Goal: Task Accomplishment & Management: Manage account settings

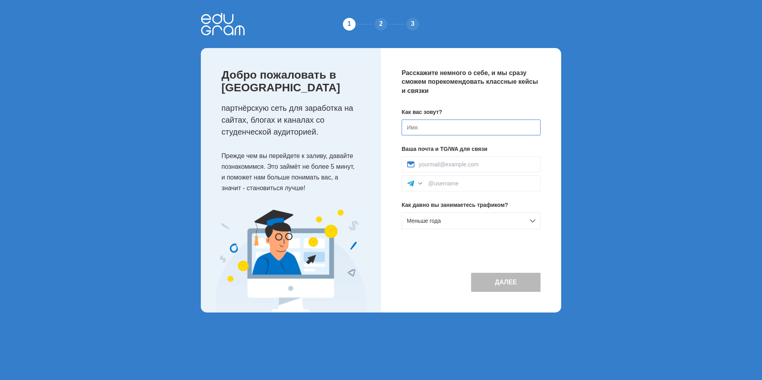
click at [447, 132] on input at bounding box center [470, 127] width 139 height 16
type input "[PERSON_NAME]"
type input "Senja_230310@mail.ru"
click at [464, 184] on input at bounding box center [481, 183] width 107 height 6
click at [455, 184] on input at bounding box center [481, 183] width 107 height 6
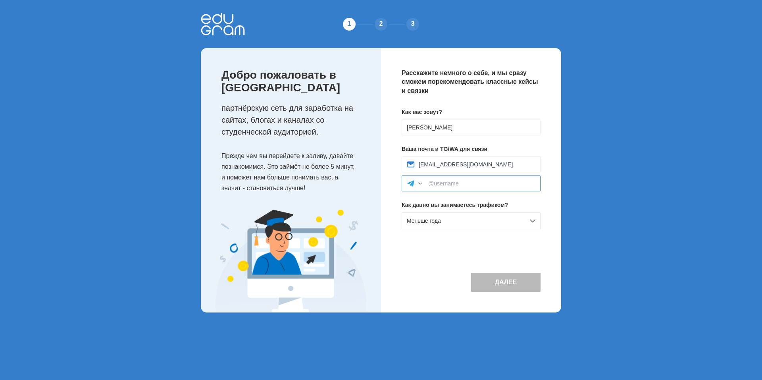
paste input "https://t.me/Yauheni_AutoBiz_AI"
drag, startPoint x: 457, startPoint y: 183, endPoint x: 426, endPoint y: 183, distance: 31.3
click at [426, 183] on div "https://t.me/Yauheni_AutoBiz_AI" at bounding box center [470, 183] width 139 height 16
type input "@Yauheni_AutoBiz_AI"
click at [510, 283] on button "Далее" at bounding box center [505, 282] width 69 height 19
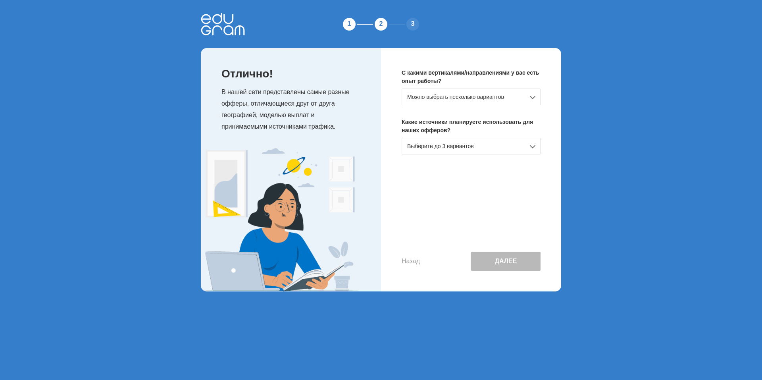
click at [502, 98] on div "Можно выбрать несколько вариантов" at bounding box center [470, 96] width 139 height 17
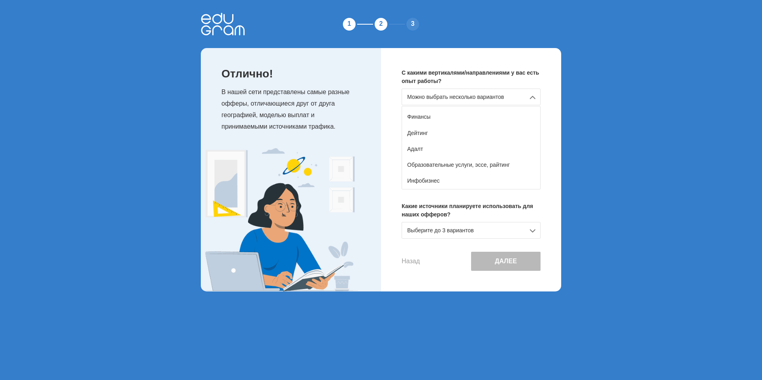
scroll to position [61, 0]
click at [484, 163] on div "Образовательные услуги, эссе, райтинг" at bounding box center [471, 165] width 138 height 16
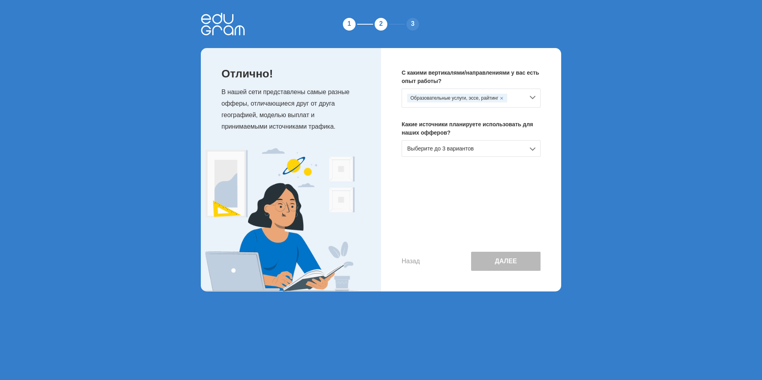
click at [503, 153] on div "Выберите до 3 вариантов" at bounding box center [470, 148] width 139 height 17
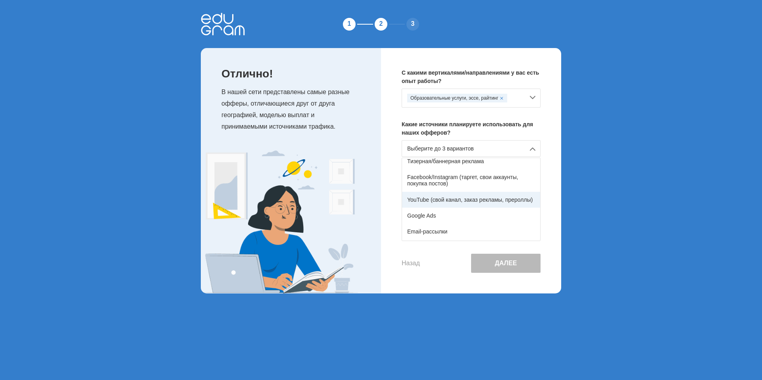
scroll to position [40, 0]
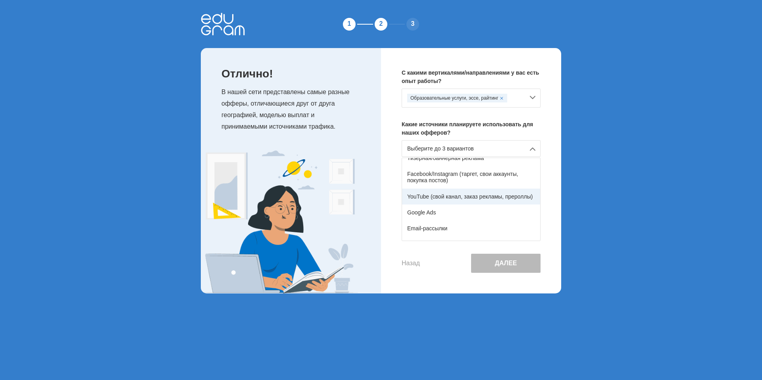
click at [464, 197] on div "YouTube (свой канал, заказ рекламы, прероллы)" at bounding box center [471, 196] width 138 height 16
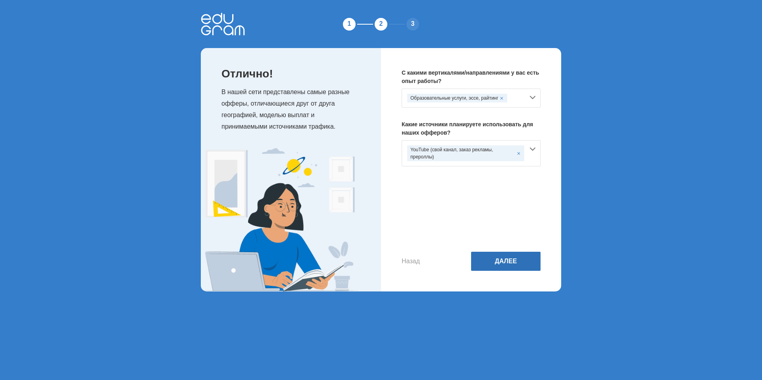
click at [507, 259] on button "Далее" at bounding box center [505, 261] width 69 height 19
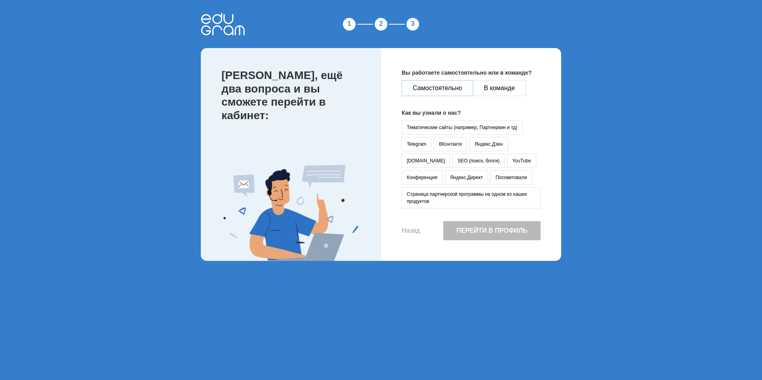
click at [441, 89] on button "Самостоятельно" at bounding box center [436, 88] width 71 height 16
click at [507, 160] on button "YouTube" at bounding box center [521, 161] width 29 height 14
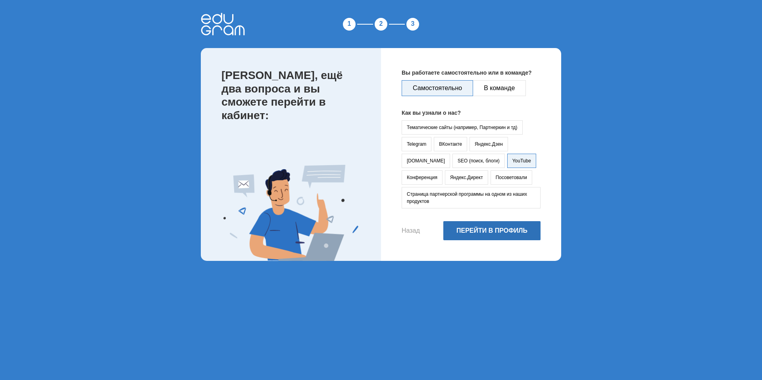
click at [497, 230] on button "Перейти в профиль" at bounding box center [491, 230] width 97 height 19
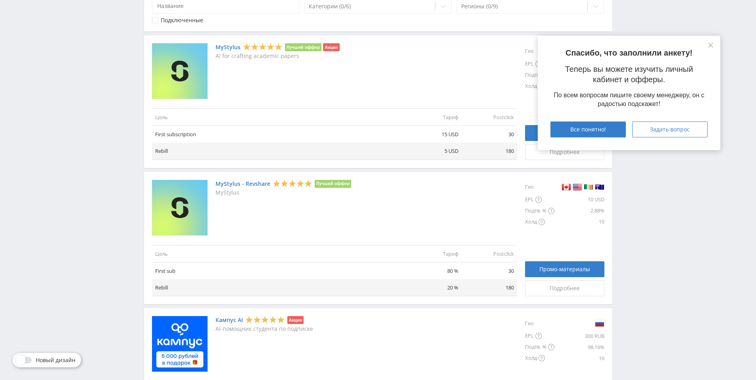
scroll to position [159, 0]
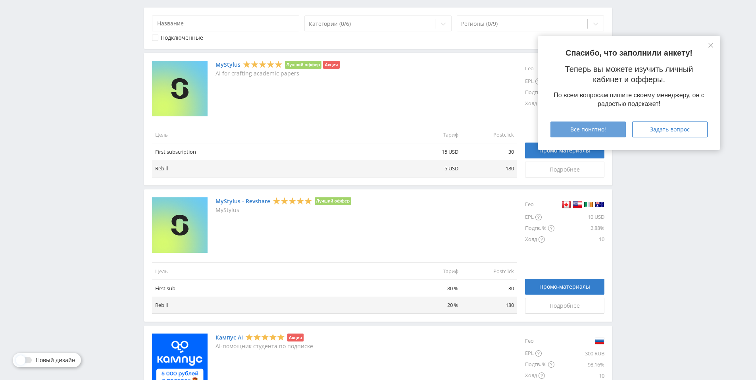
click at [591, 130] on span "Все понятно!" at bounding box center [588, 129] width 36 height 6
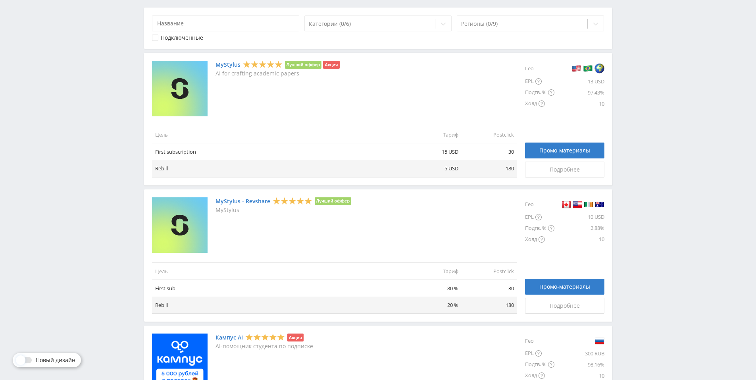
click at [234, 63] on link "MyStylus" at bounding box center [227, 64] width 25 height 6
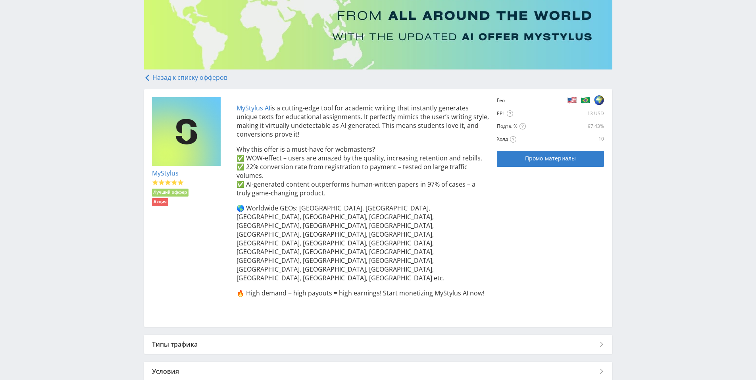
scroll to position [93, 0]
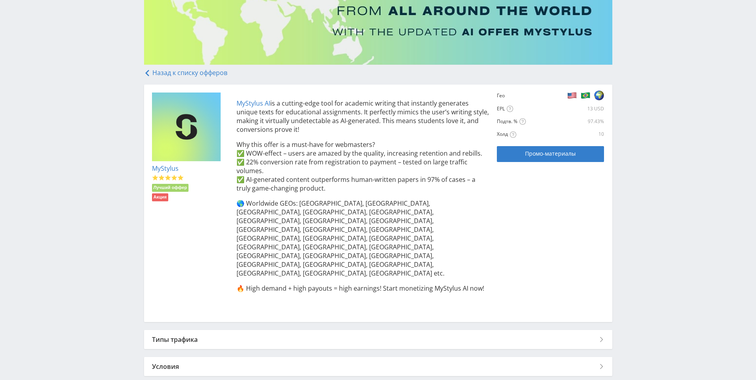
click at [598, 330] on div "Типы трафика" at bounding box center [378, 339] width 468 height 19
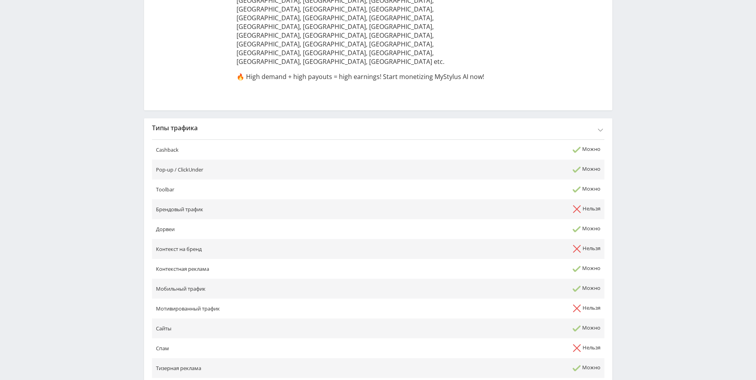
scroll to position [362, 0]
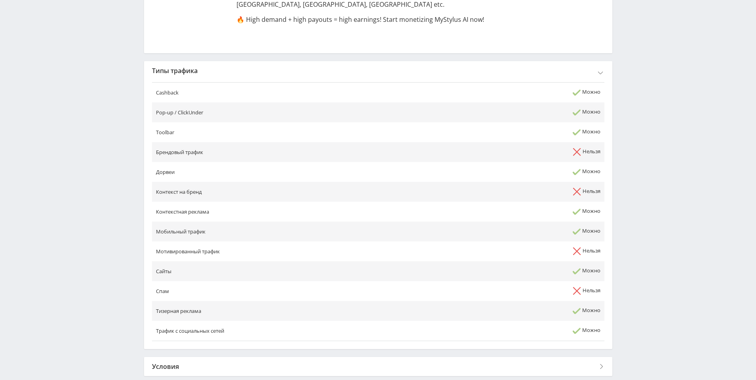
click at [479, 357] on div "Условия" at bounding box center [378, 366] width 468 height 19
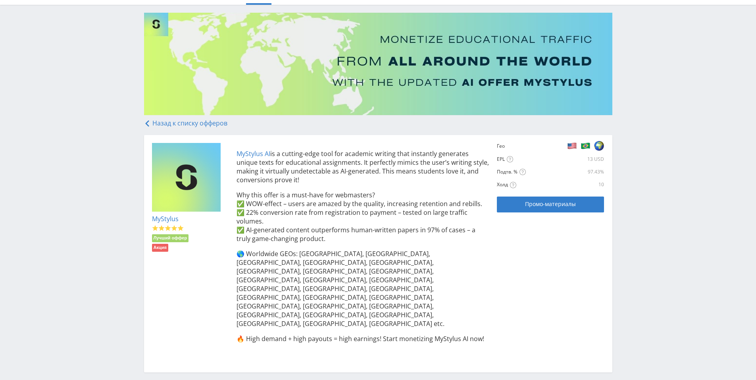
scroll to position [0, 0]
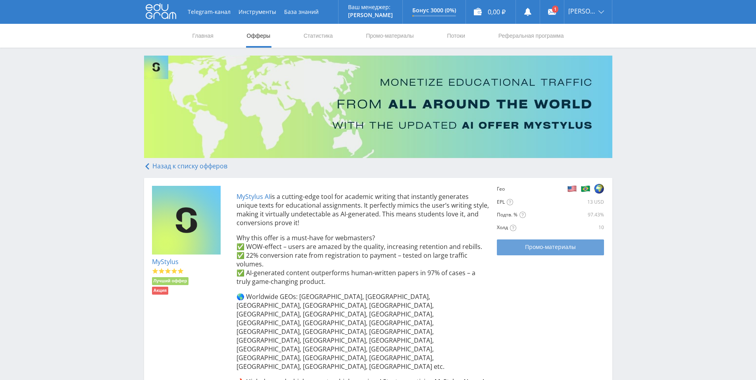
click at [553, 247] on span "Промо-материалы" at bounding box center [550, 247] width 51 height 6
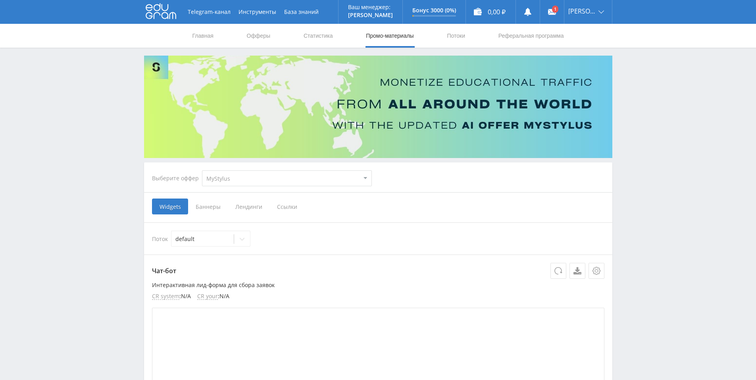
click at [289, 204] on span "Ссылки" at bounding box center [286, 206] width 35 height 16
click at [0, 0] on input "Ссылки" at bounding box center [0, 0] width 0 height 0
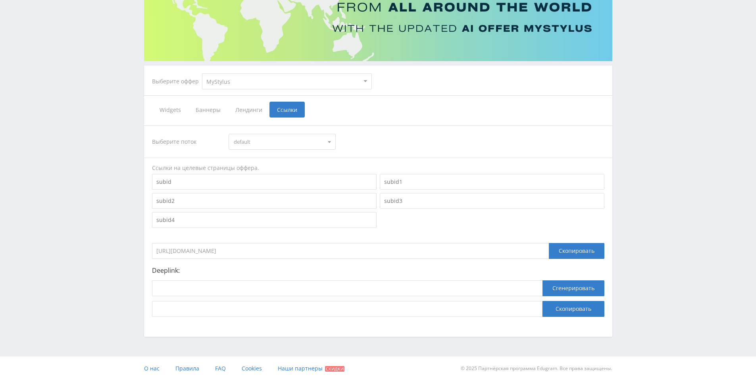
scroll to position [97, 0]
drag, startPoint x: 288, startPoint y: 251, endPoint x: 151, endPoint y: 247, distance: 136.9
click at [151, 247] on div "Выберите поток default default Ссылки на целевые страницы оффера. https://edufo…" at bounding box center [378, 220] width 468 height 207
click at [572, 251] on div "Скопировать" at bounding box center [577, 250] width 56 height 16
click at [582, 251] on div "Скопировать" at bounding box center [577, 250] width 56 height 16
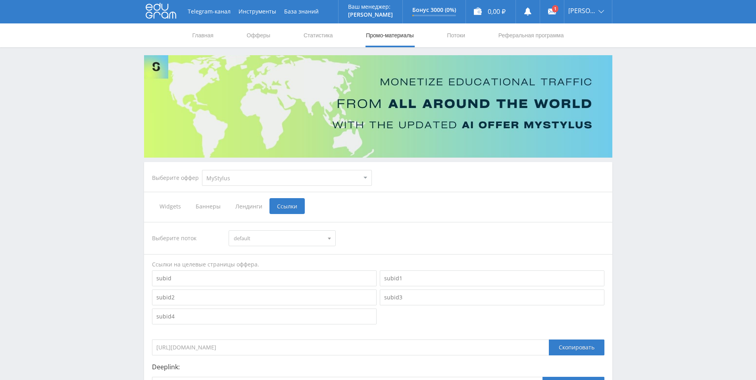
scroll to position [0, 0]
click at [549, 10] on link at bounding box center [552, 12] width 24 height 24
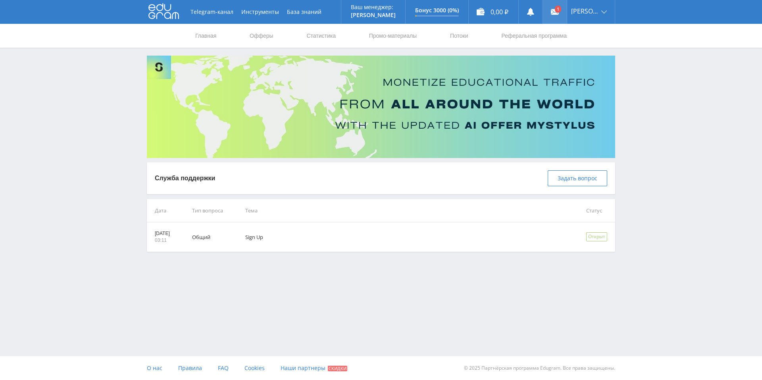
click at [557, 15] on icon at bounding box center [555, 12] width 8 height 8
click at [606, 11] on div "[PERSON_NAME]" at bounding box center [591, 12] width 48 height 24
click at [592, 47] on link "Платежи" at bounding box center [591, 45] width 48 height 15
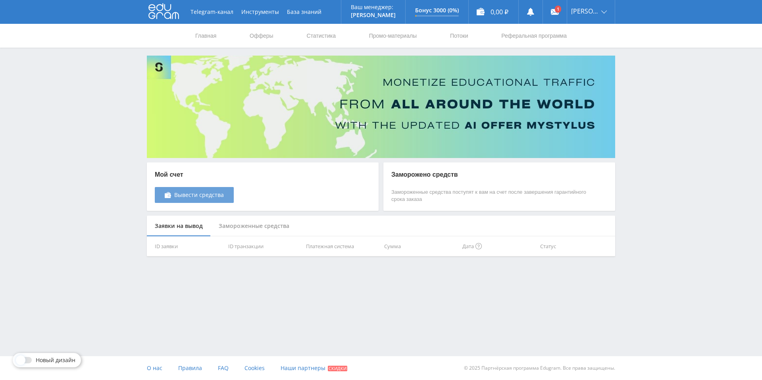
click at [204, 194] on span "Вывести средства" at bounding box center [199, 195] width 50 height 6
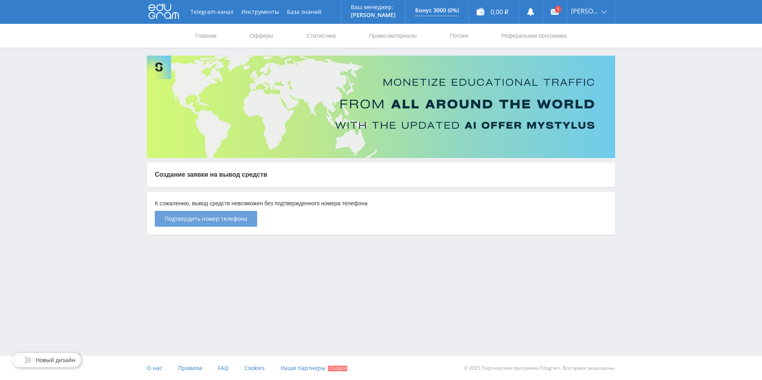
click at [220, 222] on span "Подтвердить номер телефона" at bounding box center [206, 218] width 83 height 6
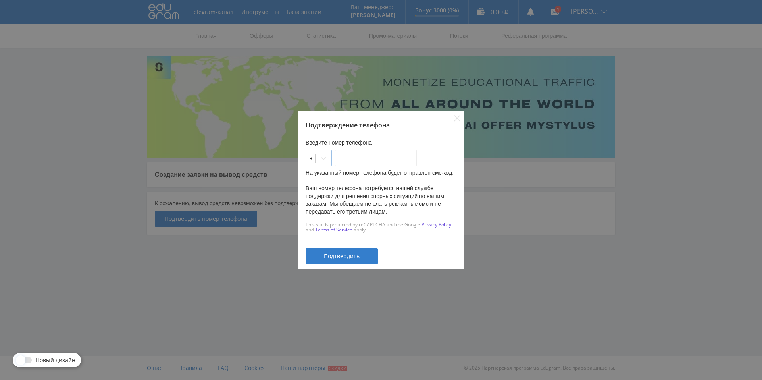
click at [326, 159] on icon at bounding box center [323, 158] width 6 height 6
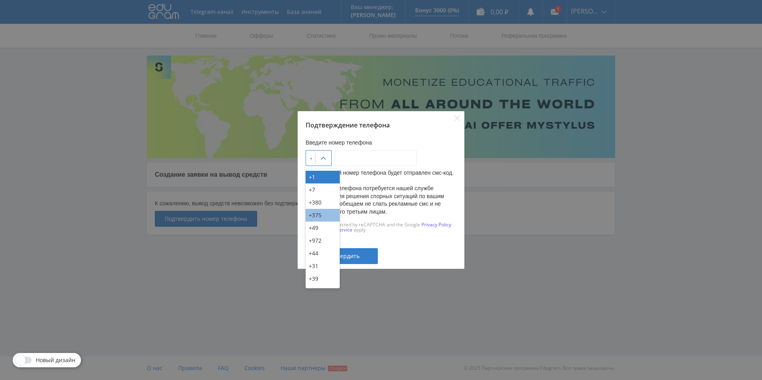
click at [321, 214] on div "+375" at bounding box center [322, 215] width 34 height 13
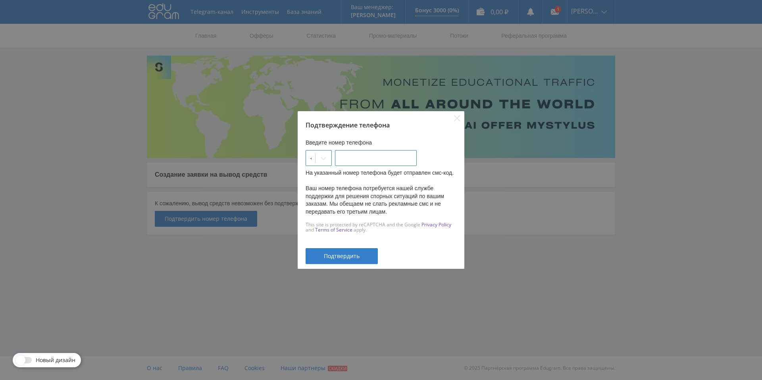
type input "__-___-__-__"
click at [348, 159] on input "__-___-__-__" at bounding box center [376, 158] width 82 height 16
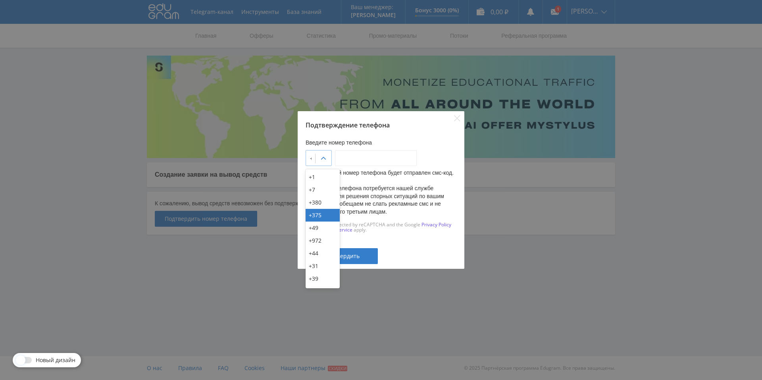
click at [326, 158] on icon at bounding box center [323, 158] width 6 height 6
click at [324, 215] on div "+375" at bounding box center [322, 215] width 34 height 13
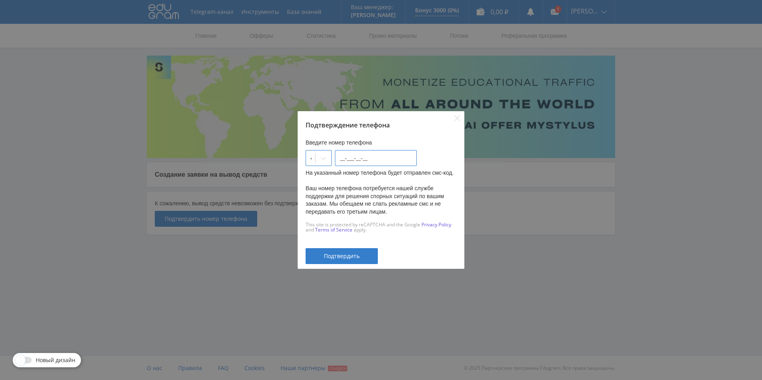
click at [357, 159] on input "__-___-__-__" at bounding box center [376, 158] width 82 height 16
type input "29-523-70-37"
click at [351, 255] on span "Подтвердить" at bounding box center [342, 256] width 36 height 6
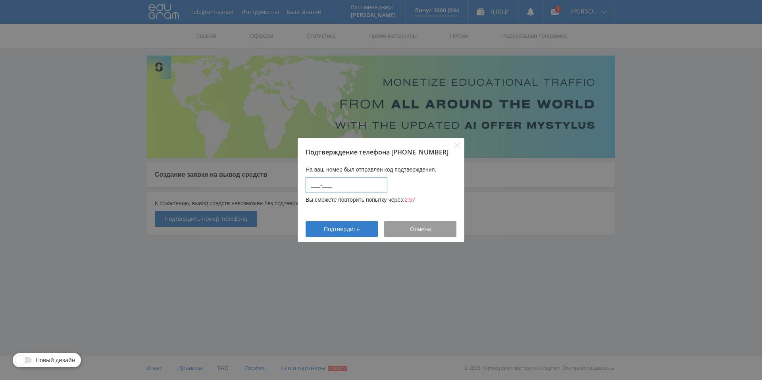
click at [359, 185] on input "____-____" at bounding box center [346, 185] width 82 height 16
type input "8172-4724"
drag, startPoint x: 359, startPoint y: 230, endPoint x: 375, endPoint y: 233, distance: 16.3
click at [359, 230] on div "Подтвердить" at bounding box center [341, 229] width 52 height 6
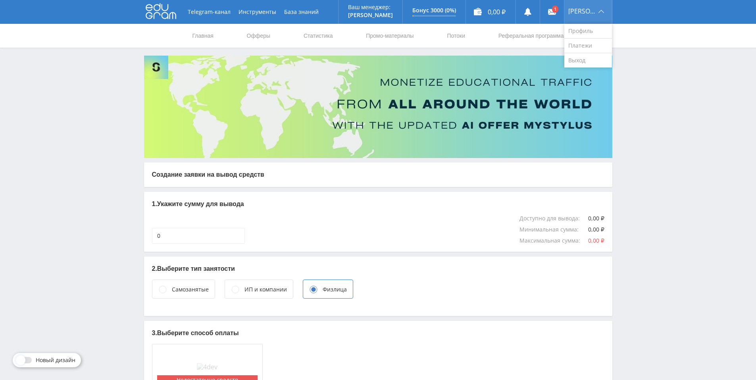
click at [589, 12] on span "[PERSON_NAME]" at bounding box center [582, 11] width 28 height 6
click at [589, 26] on link "Профиль" at bounding box center [588, 31] width 48 height 15
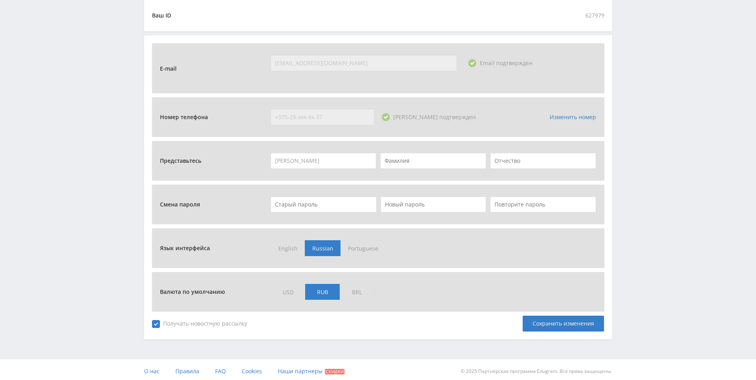
scroll to position [237, 0]
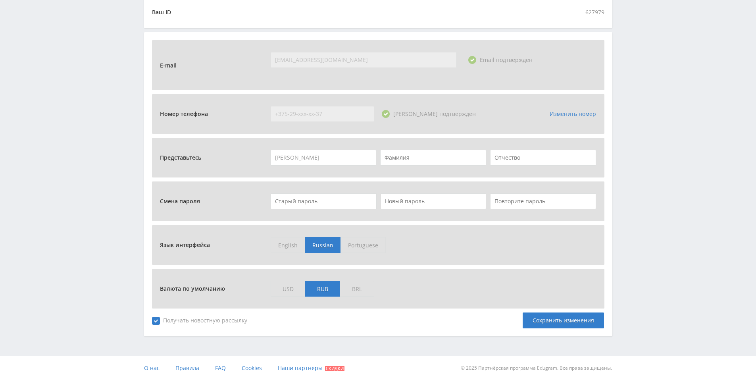
click at [356, 288] on span "BRL" at bounding box center [357, 288] width 35 height 16
click at [0, 0] on input "BRL" at bounding box center [0, 0] width 0 height 0
click at [321, 290] on span "RUB" at bounding box center [322, 288] width 35 height 16
click at [0, 0] on input "RUB" at bounding box center [0, 0] width 0 height 0
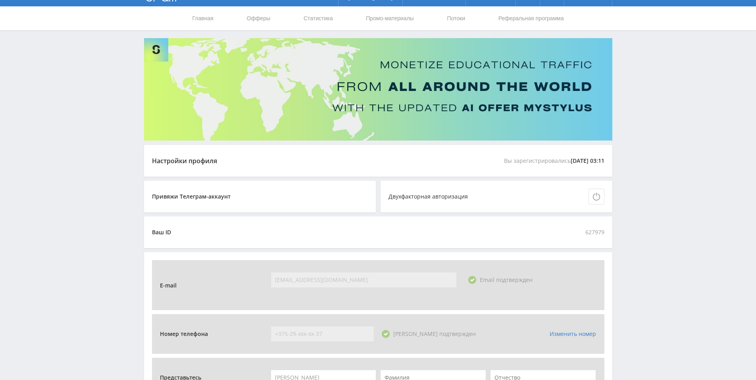
scroll to position [0, 0]
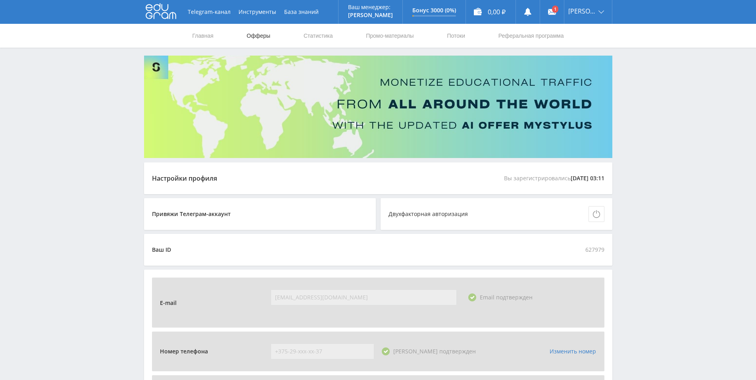
click at [257, 37] on link "Офферы" at bounding box center [258, 36] width 25 height 24
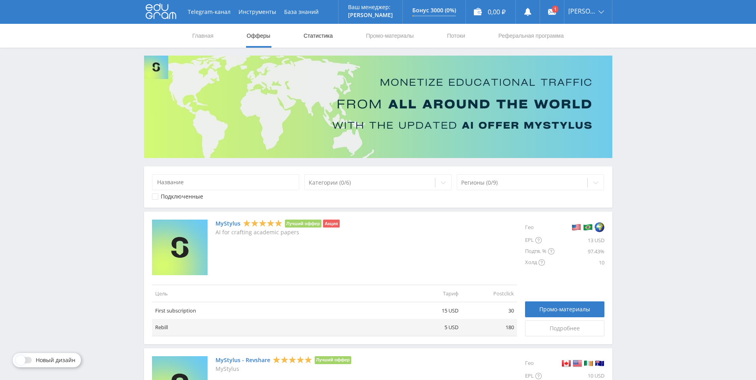
click at [324, 38] on link "Статистика" at bounding box center [318, 36] width 31 height 24
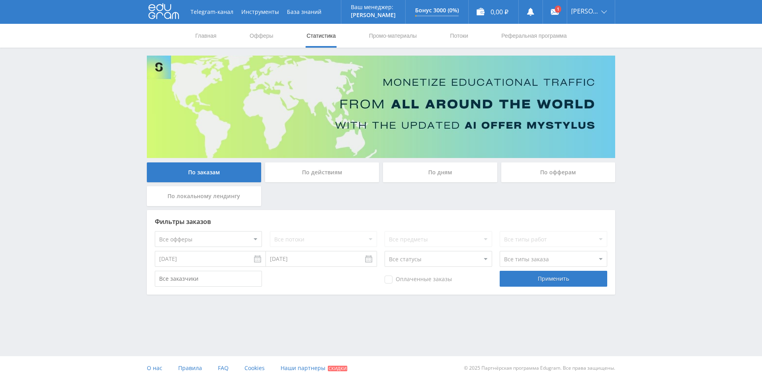
click at [338, 165] on div "По действиям" at bounding box center [322, 172] width 114 height 20
click at [0, 0] on input "По действиям" at bounding box center [0, 0] width 0 height 0
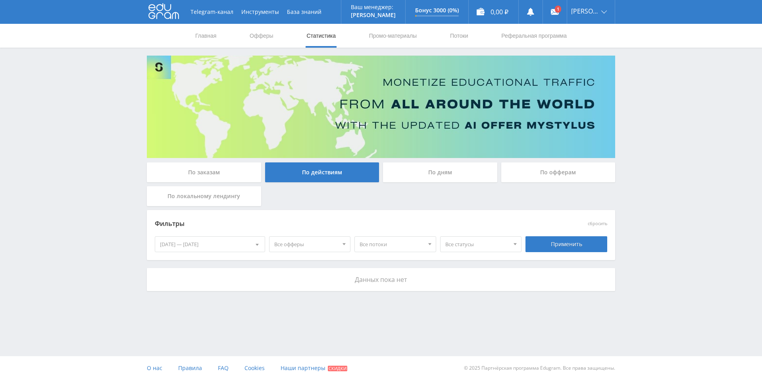
click at [435, 172] on div "По дням" at bounding box center [440, 172] width 114 height 20
click at [0, 0] on input "По дням" at bounding box center [0, 0] width 0 height 0
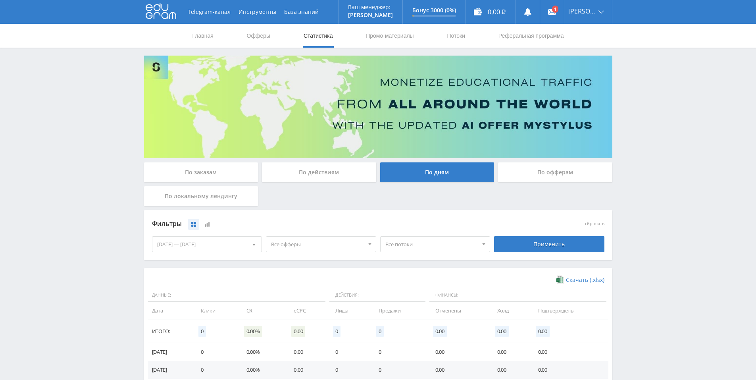
click at [557, 173] on div "По офферам" at bounding box center [555, 172] width 114 height 20
click at [0, 0] on input "По офферам" at bounding box center [0, 0] width 0 height 0
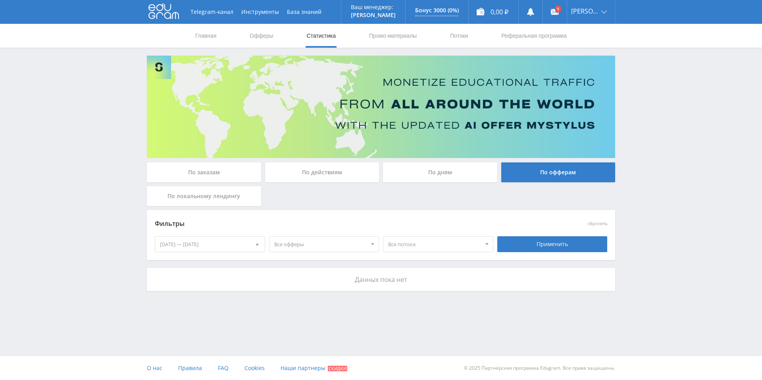
click at [242, 172] on div "По заказам" at bounding box center [204, 172] width 114 height 20
click at [0, 0] on input "По заказам" at bounding box center [0, 0] width 0 height 0
